Goal: Task Accomplishment & Management: Manage account settings

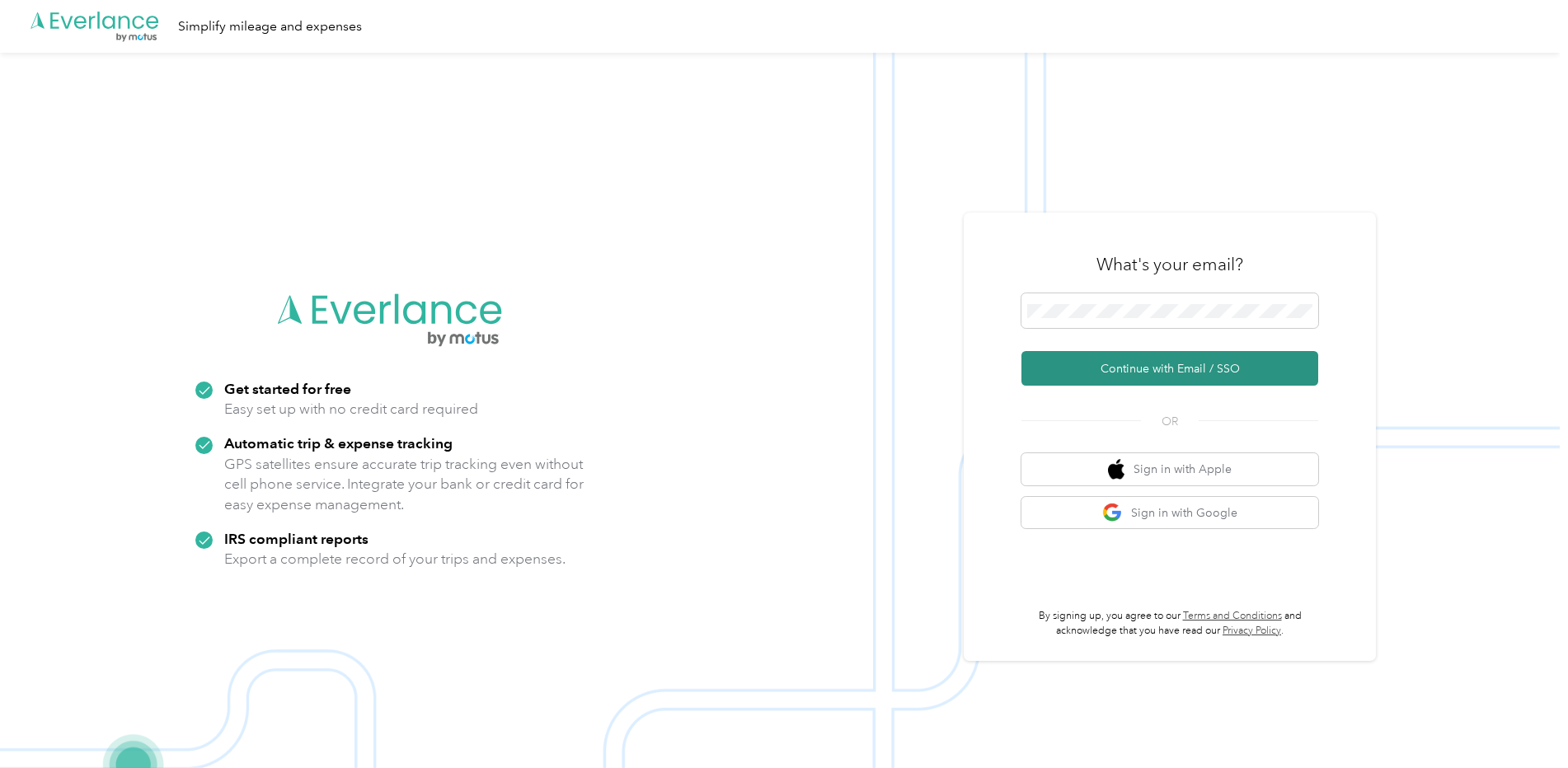
click at [1179, 359] on button "Continue with Email / SSO" at bounding box center [1169, 369] width 297 height 34
click at [1121, 365] on button "Continue with Email / SSO" at bounding box center [1169, 369] width 297 height 34
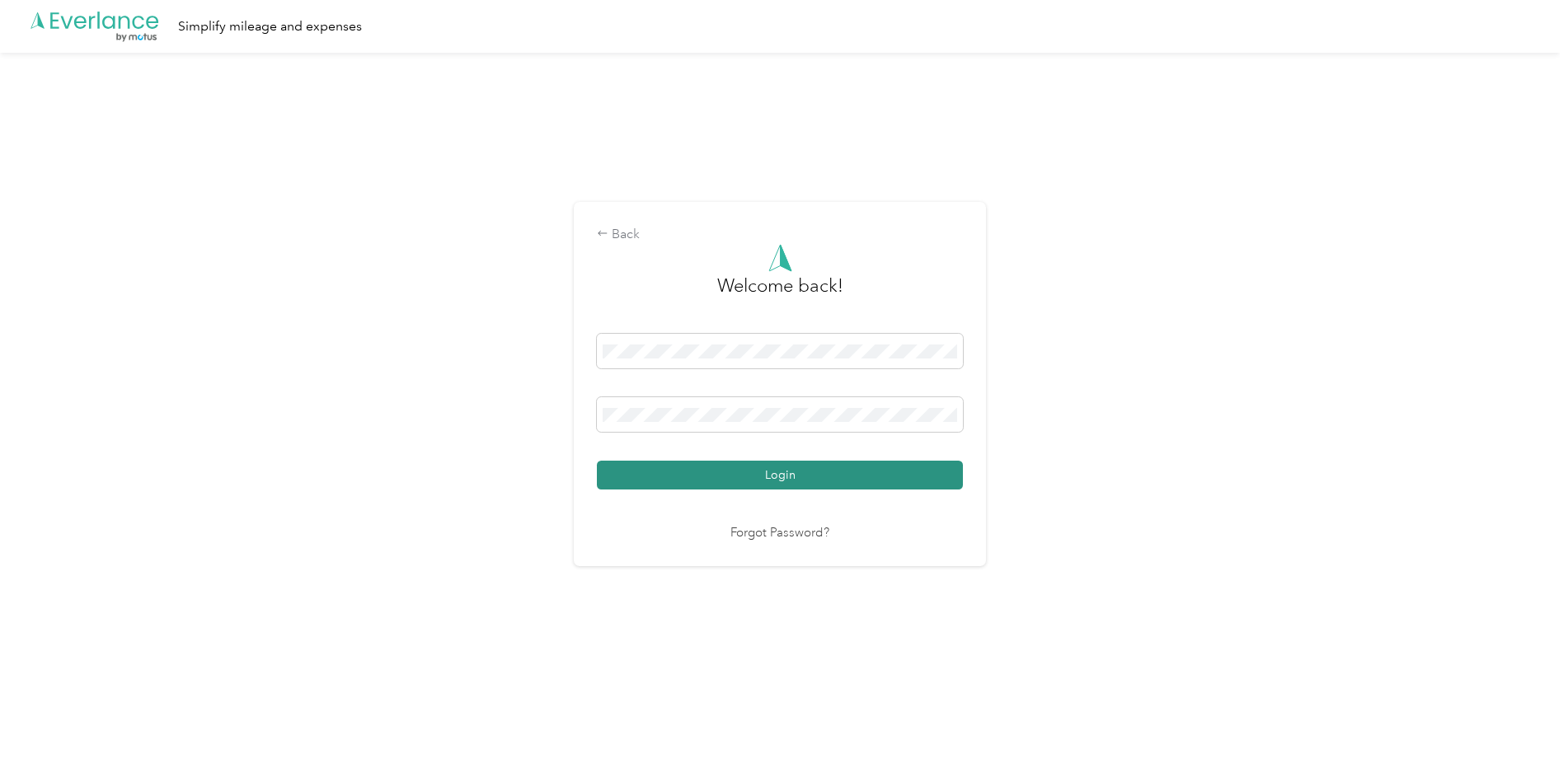
click at [863, 472] on button "Login" at bounding box center [780, 476] width 366 height 29
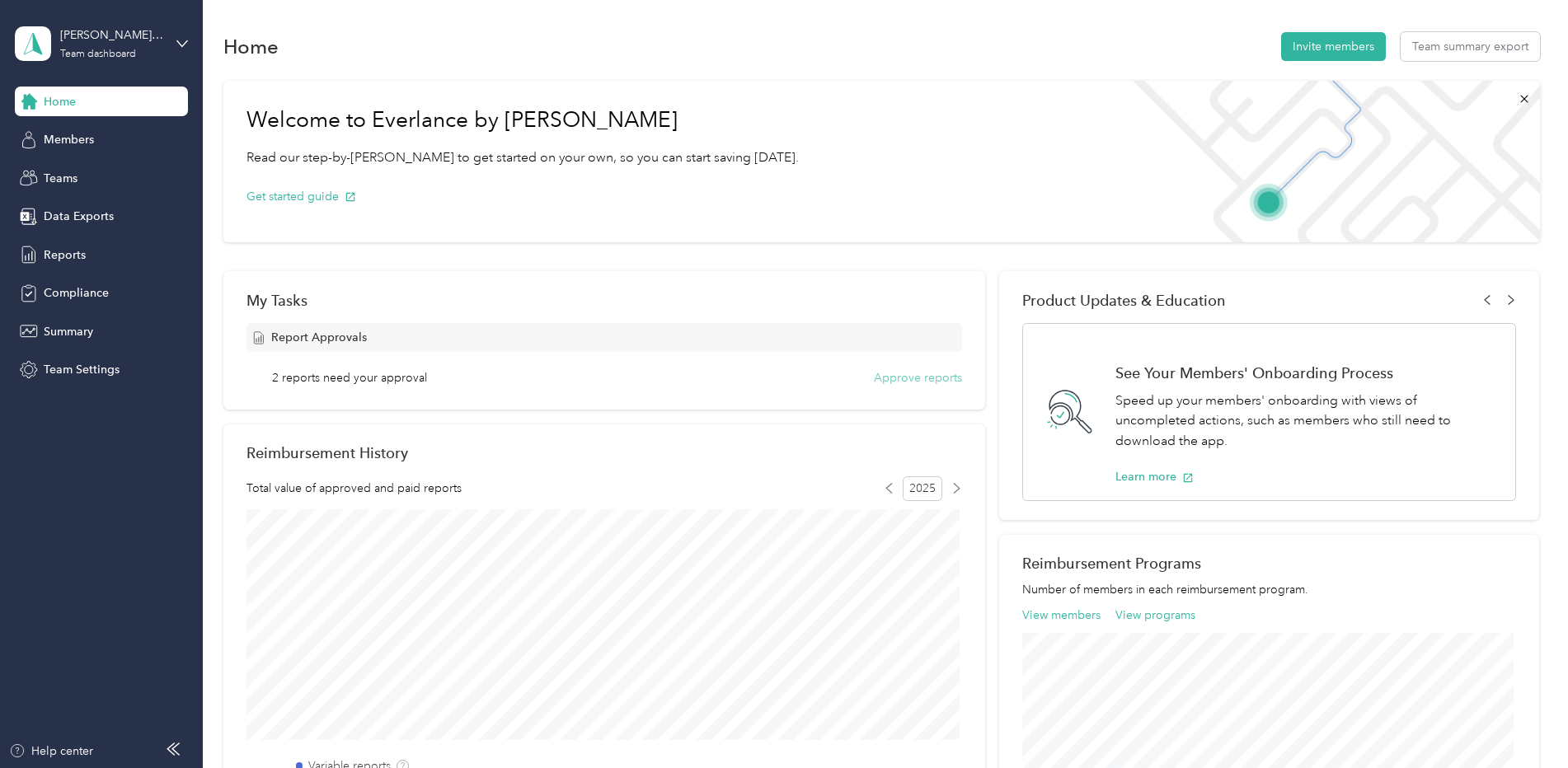
click at [880, 378] on button "Approve reports" at bounding box center [918, 378] width 88 height 17
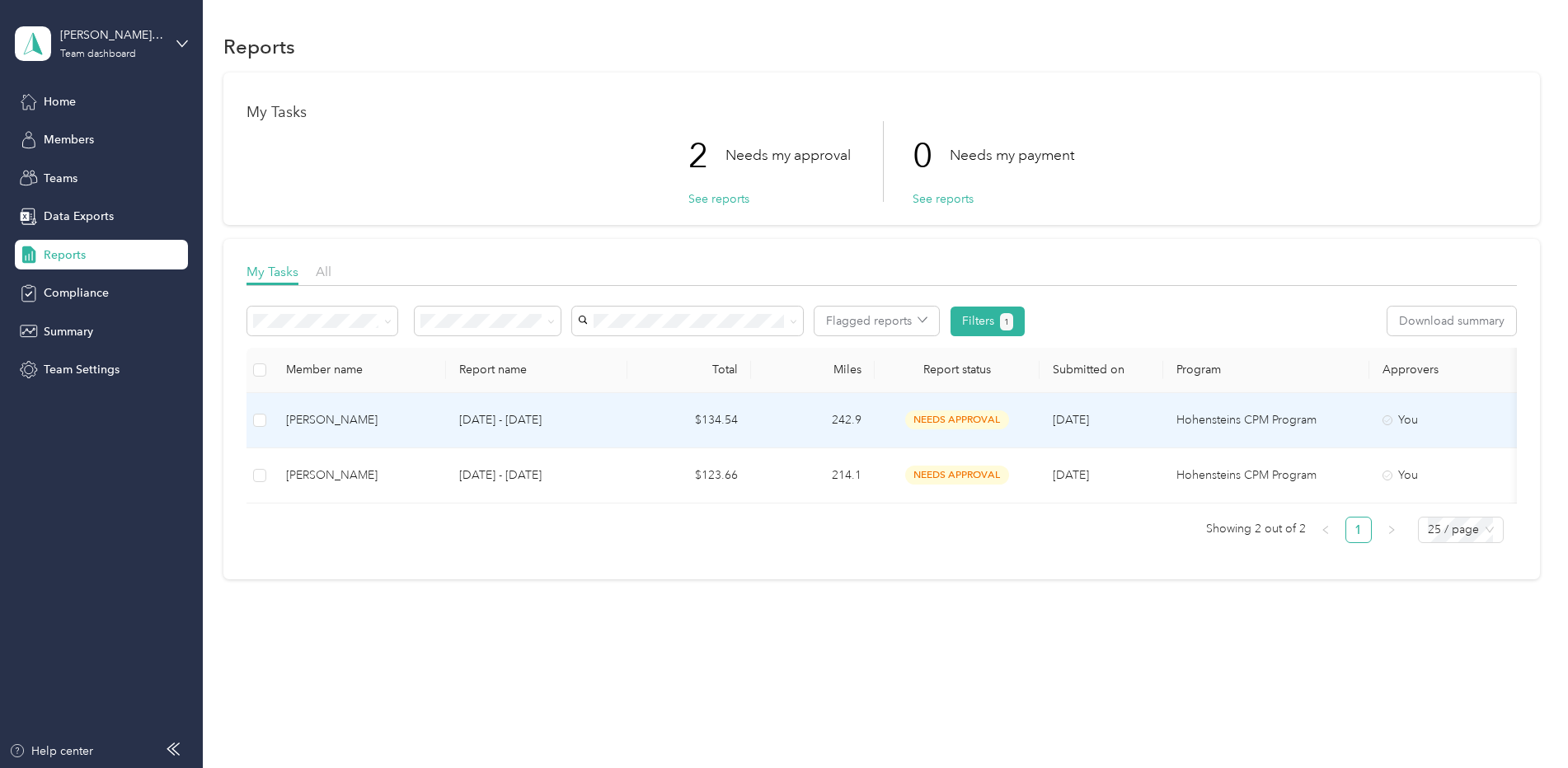
click at [322, 415] on div "[PERSON_NAME]" at bounding box center [359, 420] width 147 height 18
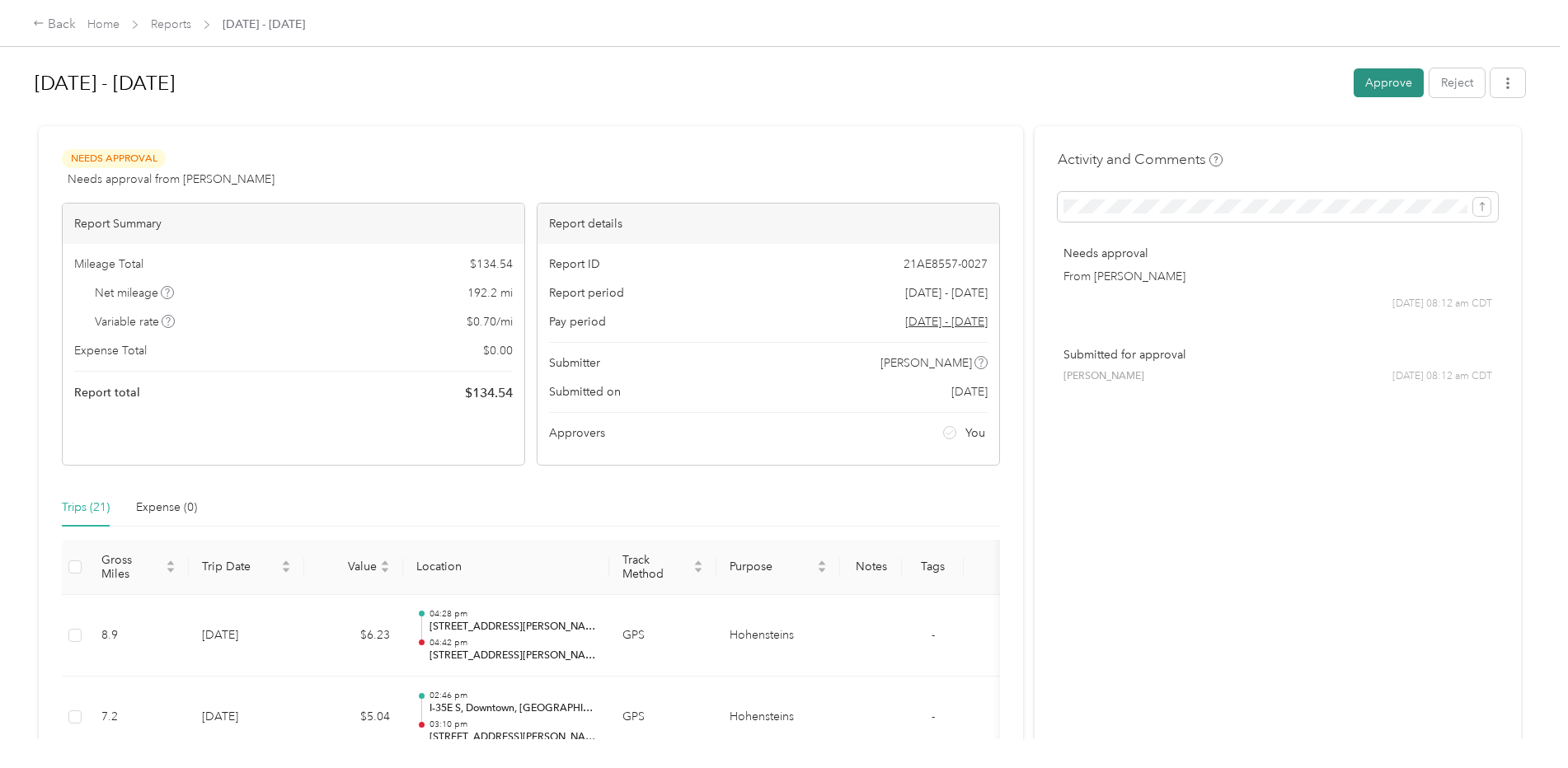
click at [1386, 76] on button "Approve" at bounding box center [1389, 83] width 70 height 29
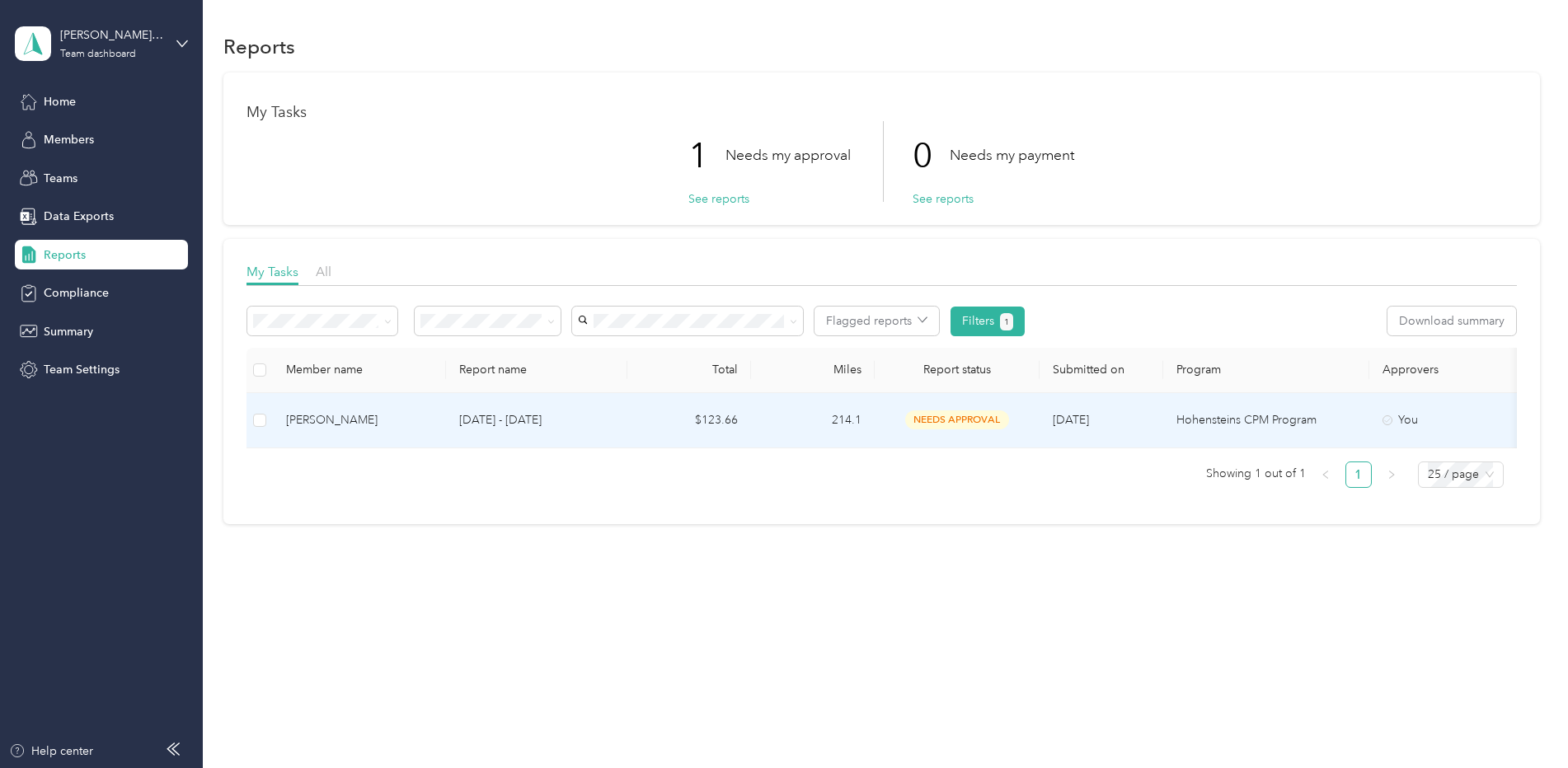
click at [324, 412] on div "[PERSON_NAME]" at bounding box center [359, 420] width 147 height 18
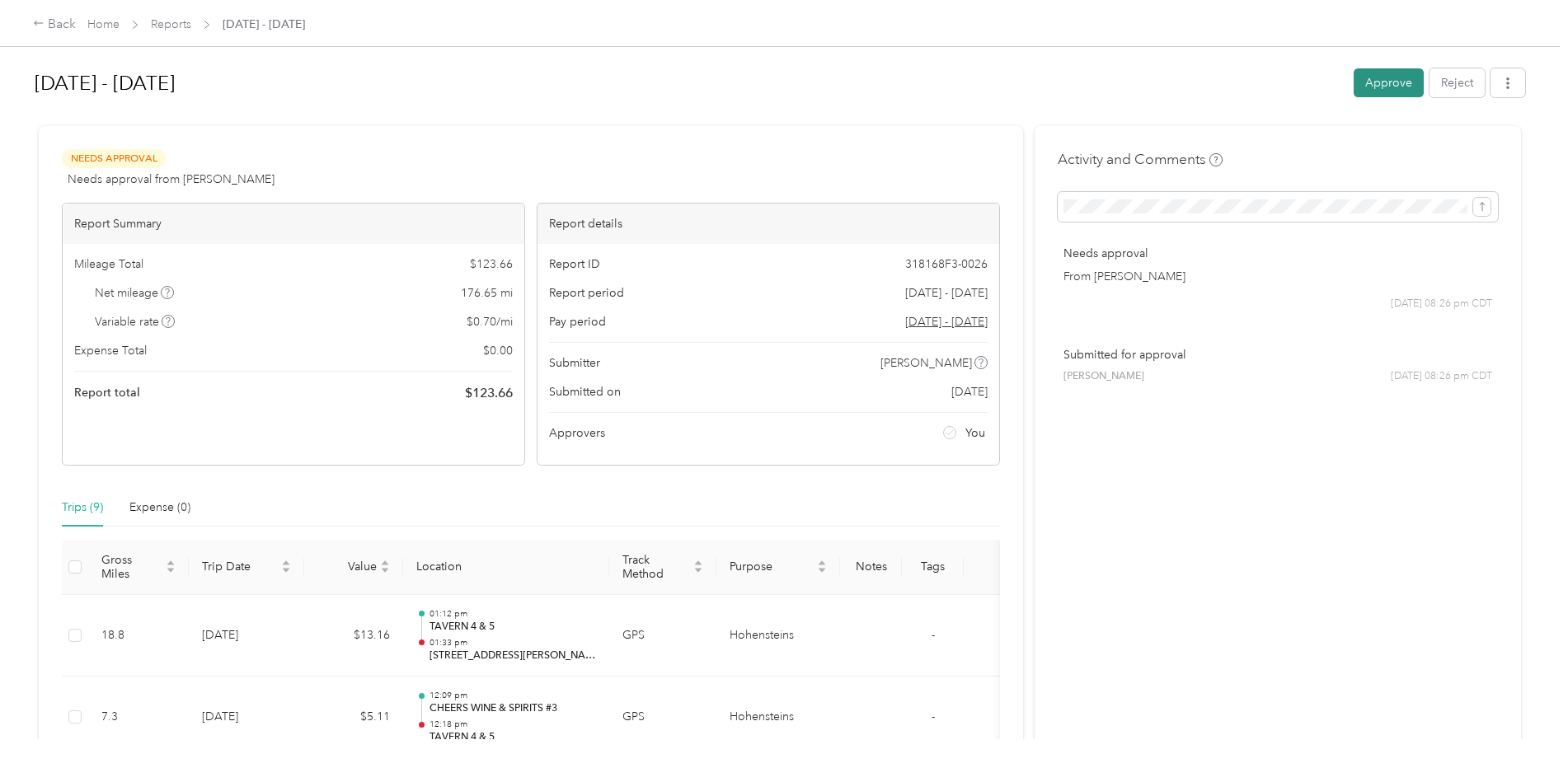
click at [1381, 78] on button "Approve" at bounding box center [1389, 83] width 70 height 29
